Goal: Information Seeking & Learning: Learn about a topic

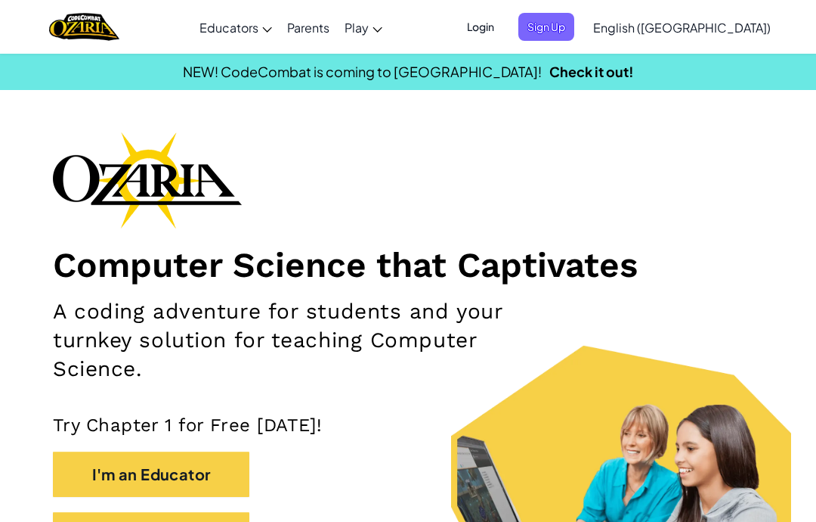
click at [503, 20] on span "Login" at bounding box center [480, 27] width 45 height 28
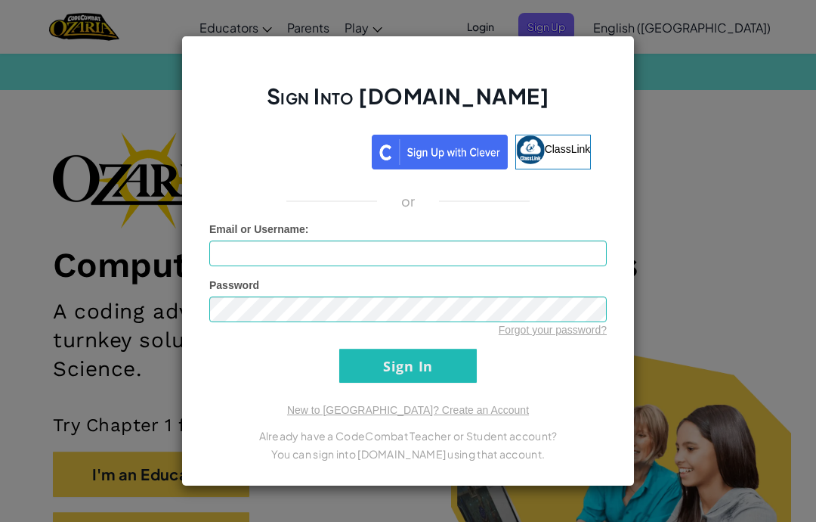
click at [451, 151] on img at bounding box center [440, 152] width 136 height 35
click at [324, 134] on div "Sign in with Google. Opens in new tab" at bounding box center [294, 149] width 139 height 33
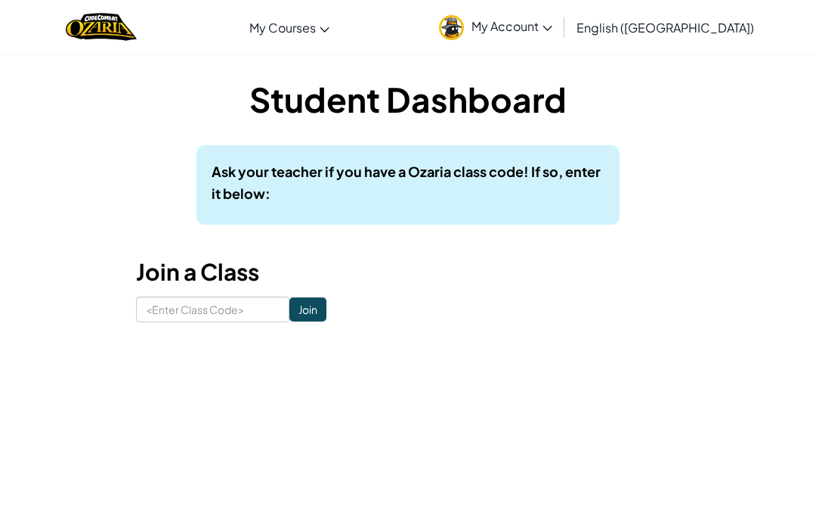
click at [525, 64] on div "Student Dashboard Ask your teacher if you have a Ozaria class code! If so, ente…" at bounding box center [408, 199] width 733 height 292
